Goal: Task Accomplishment & Management: Use online tool/utility

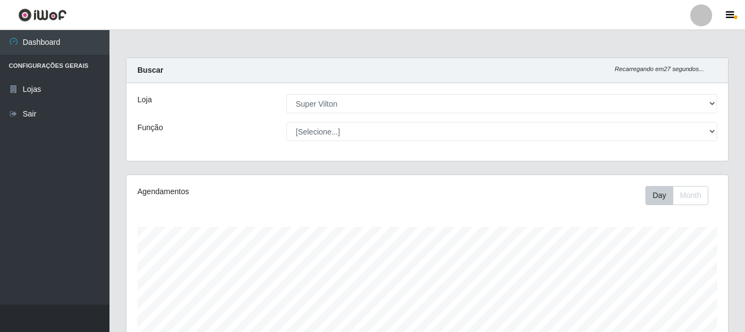
select select "379"
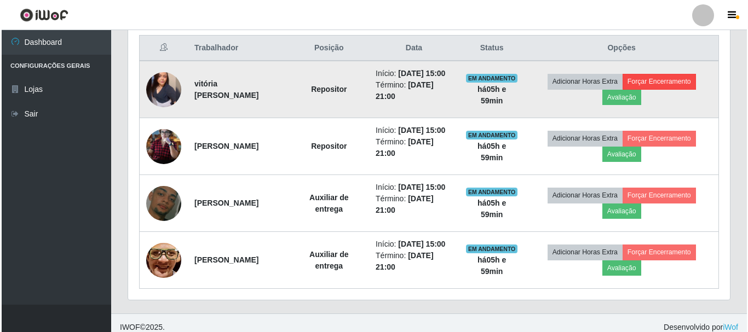
scroll to position [227, 602]
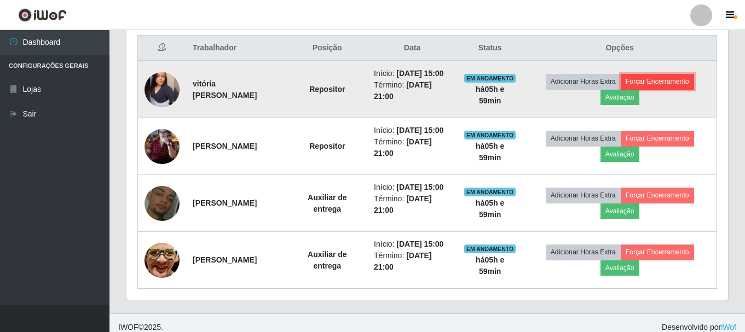
click at [648, 85] on button "Forçar Encerramento" at bounding box center [657, 81] width 73 height 15
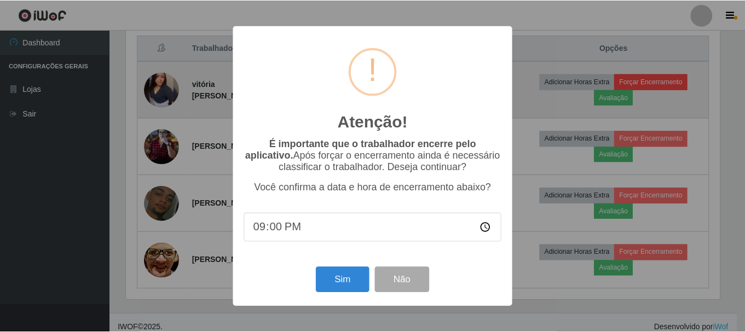
scroll to position [227, 596]
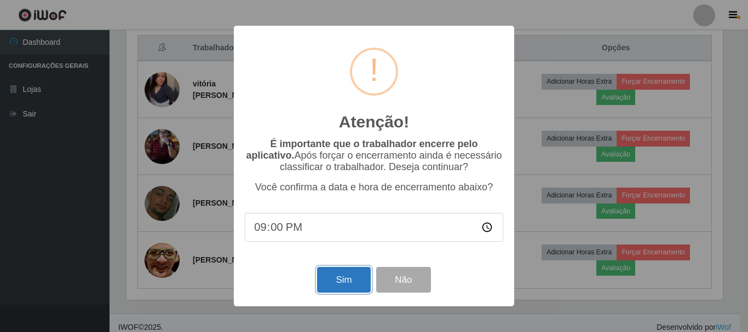
click at [337, 274] on button "Sim" at bounding box center [343, 280] width 53 height 26
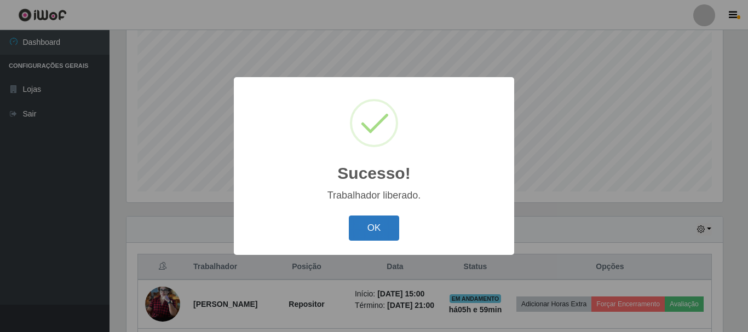
click at [368, 219] on button "OK" at bounding box center [374, 229] width 51 height 26
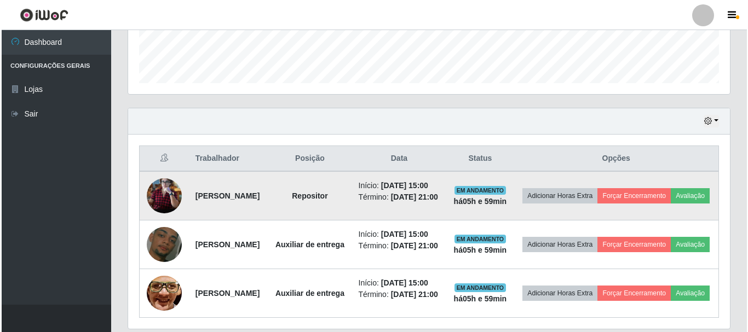
scroll to position [309, 0]
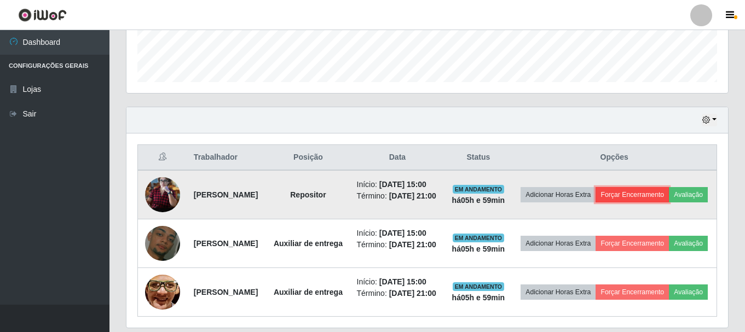
click at [669, 193] on button "Forçar Encerramento" at bounding box center [632, 194] width 73 height 15
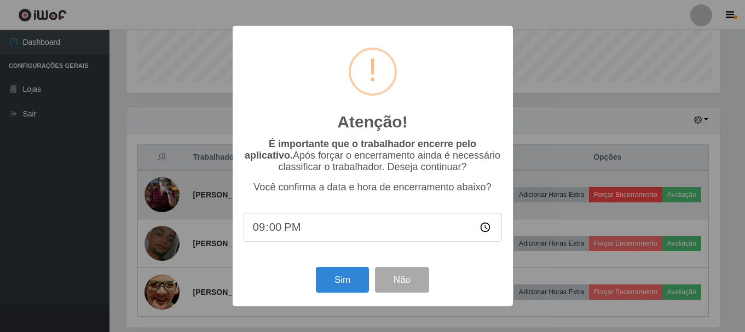
scroll to position [227, 596]
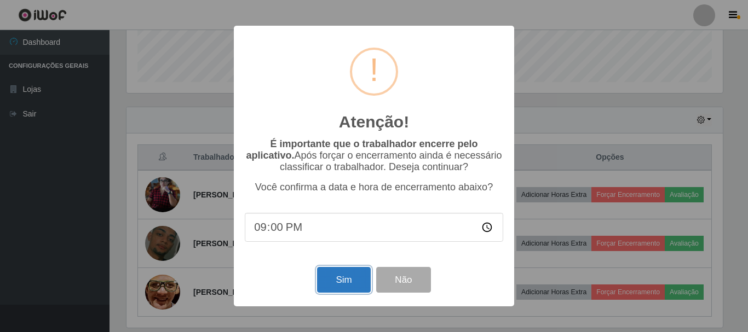
click at [354, 288] on button "Sim" at bounding box center [343, 280] width 53 height 26
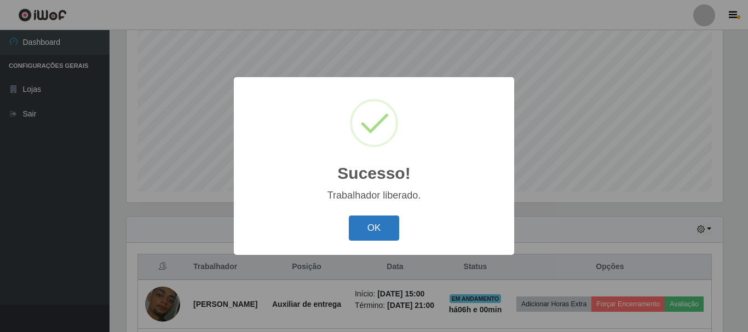
click at [372, 230] on button "OK" at bounding box center [374, 229] width 51 height 26
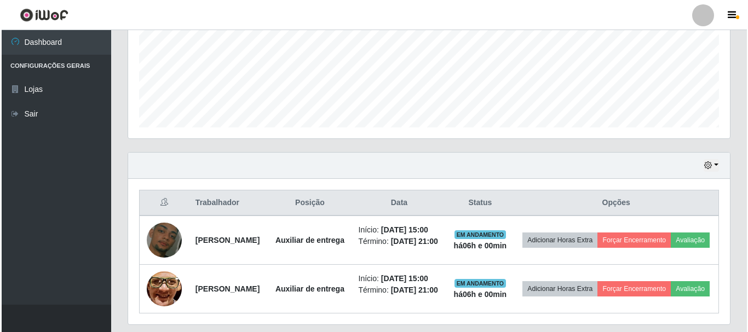
scroll to position [314, 0]
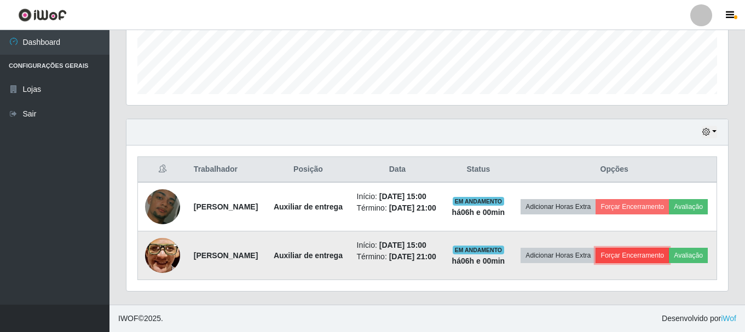
click at [662, 248] on button "Forçar Encerramento" at bounding box center [632, 255] width 73 height 15
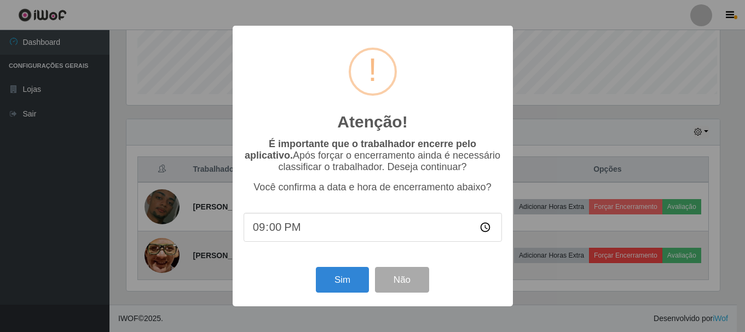
scroll to position [227, 596]
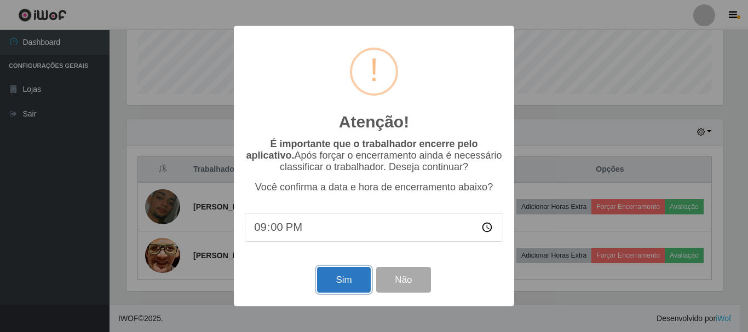
click at [337, 276] on button "Sim" at bounding box center [343, 280] width 53 height 26
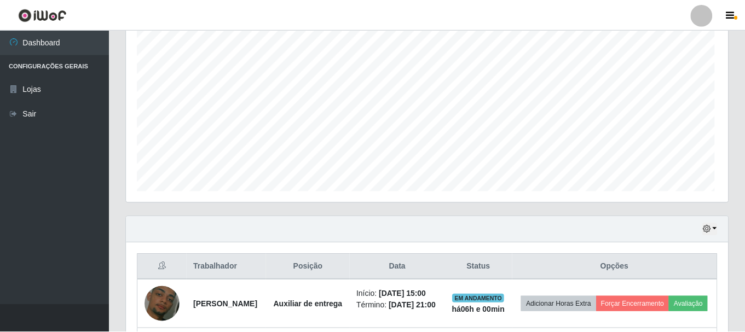
scroll to position [0, 0]
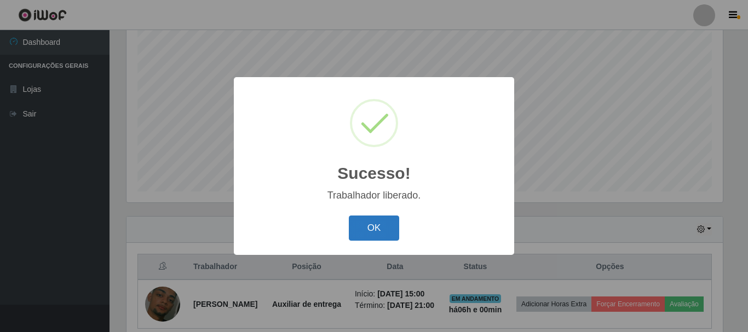
click at [364, 228] on button "OK" at bounding box center [374, 229] width 51 height 26
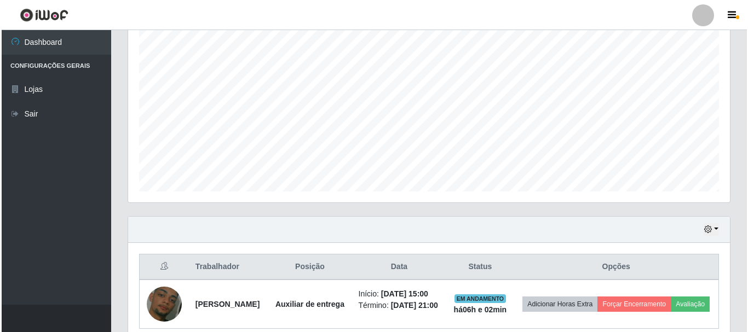
scroll to position [249, 0]
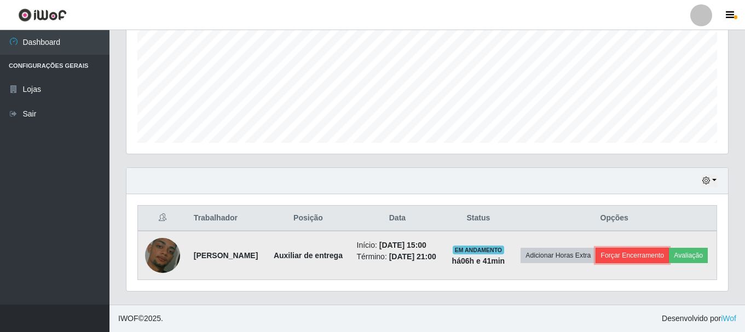
click at [649, 253] on button "Forçar Encerramento" at bounding box center [632, 255] width 73 height 15
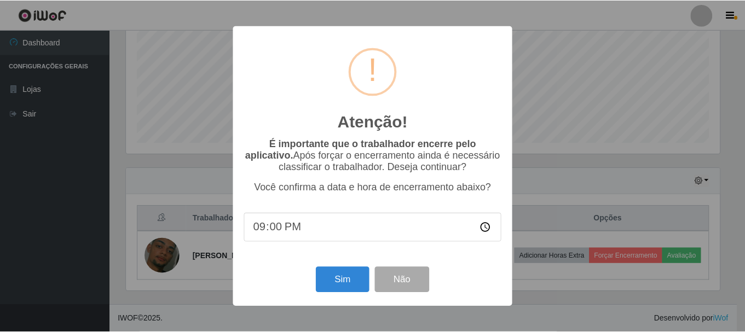
scroll to position [227, 596]
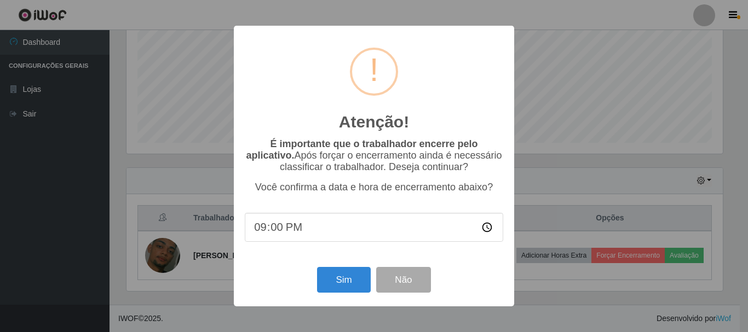
click at [271, 232] on input "21:00" at bounding box center [374, 227] width 258 height 29
type input "21:41"
click at [331, 278] on button "Sim" at bounding box center [343, 280] width 53 height 26
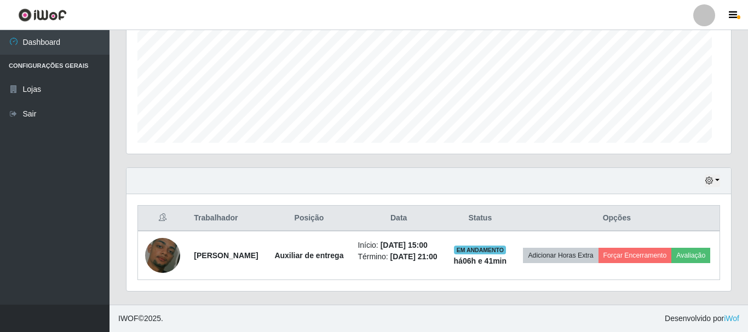
scroll to position [227, 602]
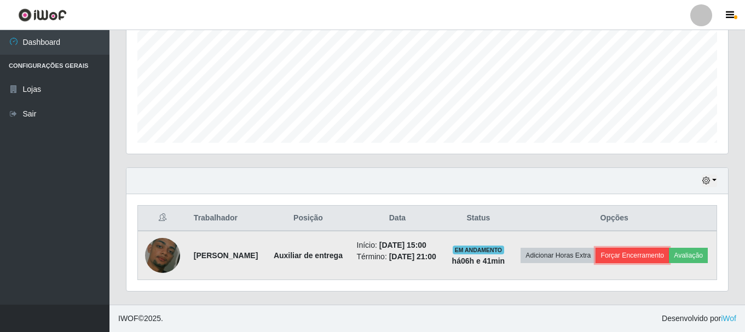
click at [652, 255] on button "Forçar Encerramento" at bounding box center [632, 255] width 73 height 15
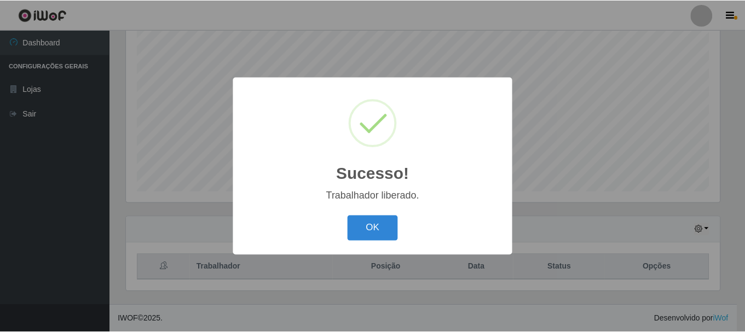
scroll to position [200, 0]
click at [354, 236] on button "OK" at bounding box center [374, 229] width 51 height 26
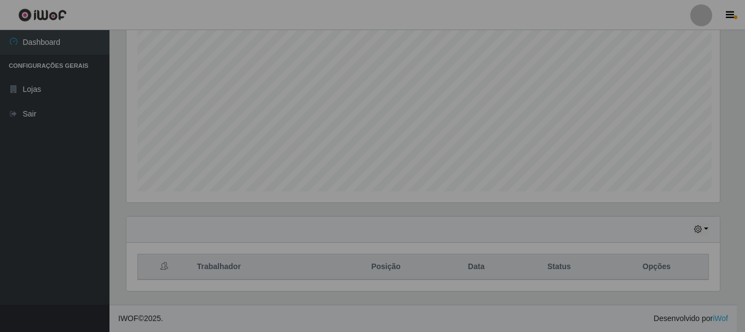
scroll to position [227, 602]
